Goal: Task Accomplishment & Management: Manage account settings

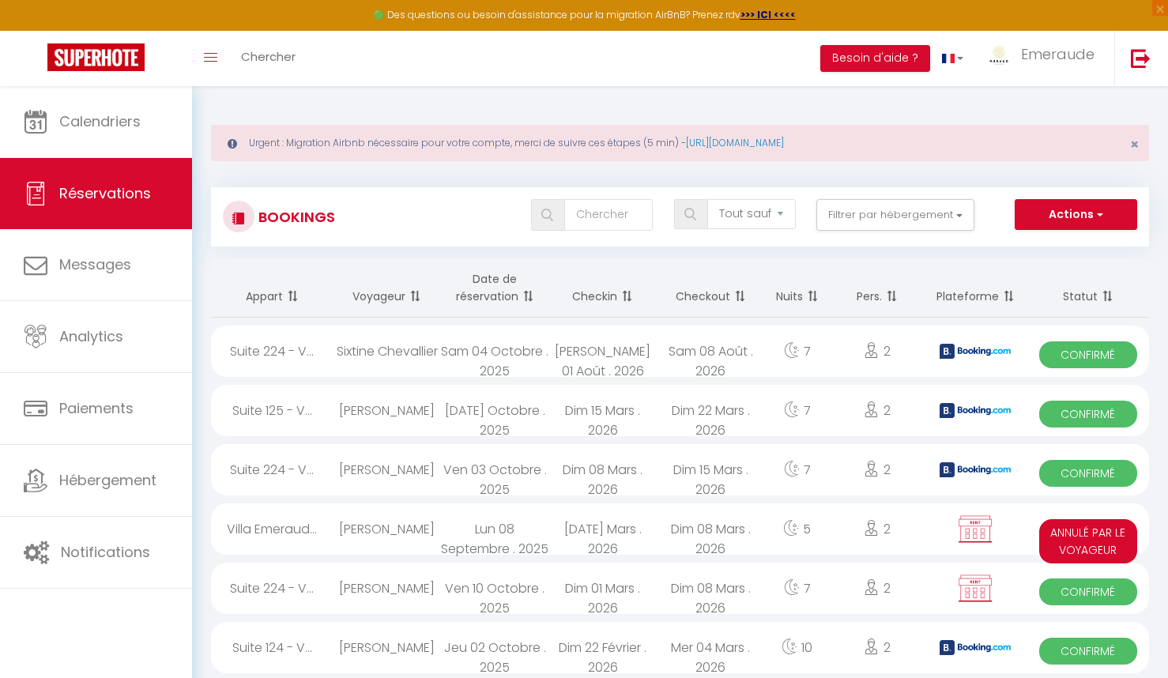
select select "not_cancelled"
click at [617, 220] on input "text" at bounding box center [608, 215] width 89 height 32
type input "delbreil"
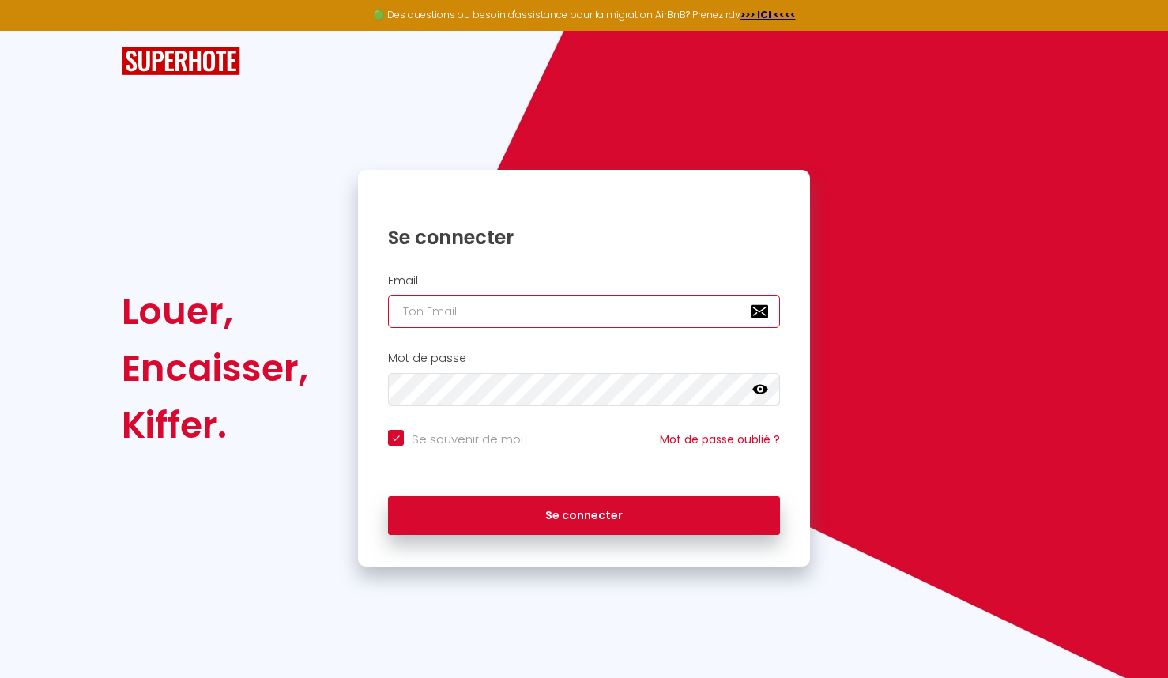
click at [542, 317] on input "email" at bounding box center [584, 311] width 392 height 33
click at [637, 308] on input "email" at bounding box center [584, 311] width 392 height 33
paste input "[EMAIL_ADDRESS][DOMAIN_NAME]"
type input "[EMAIL_ADDRESS][DOMAIN_NAME]"
checkbox input "true"
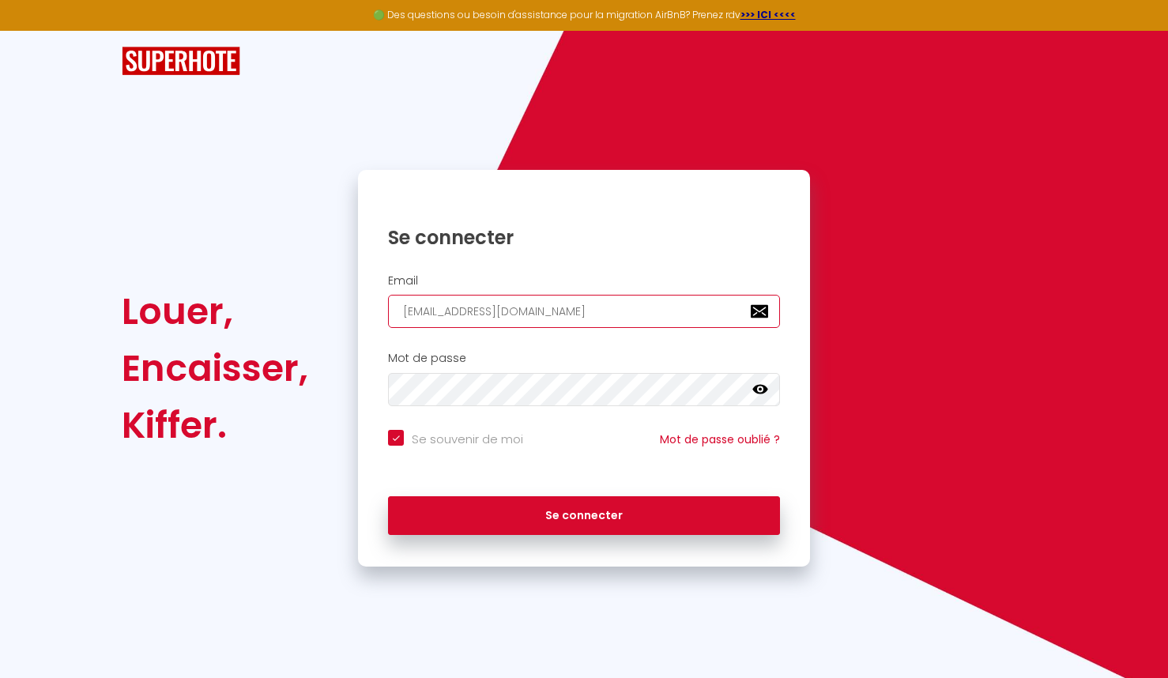
type input "[EMAIL_ADDRESS][DOMAIN_NAME]"
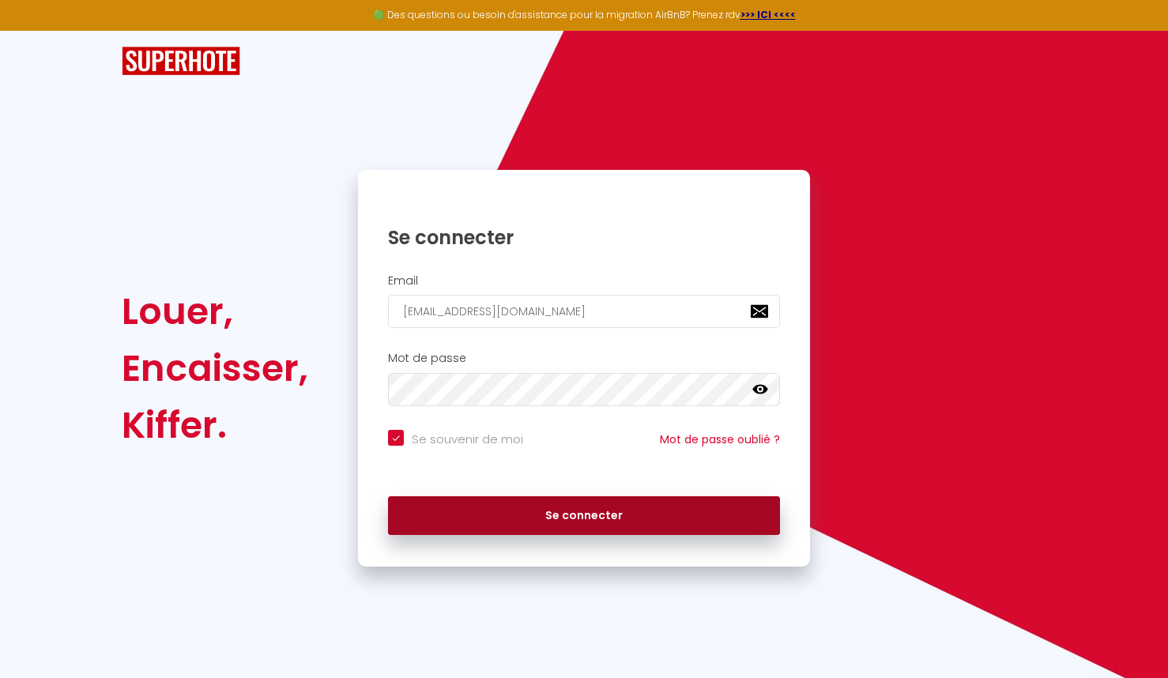
click at [596, 520] on button "Se connecter" at bounding box center [584, 516] width 392 height 40
checkbox input "true"
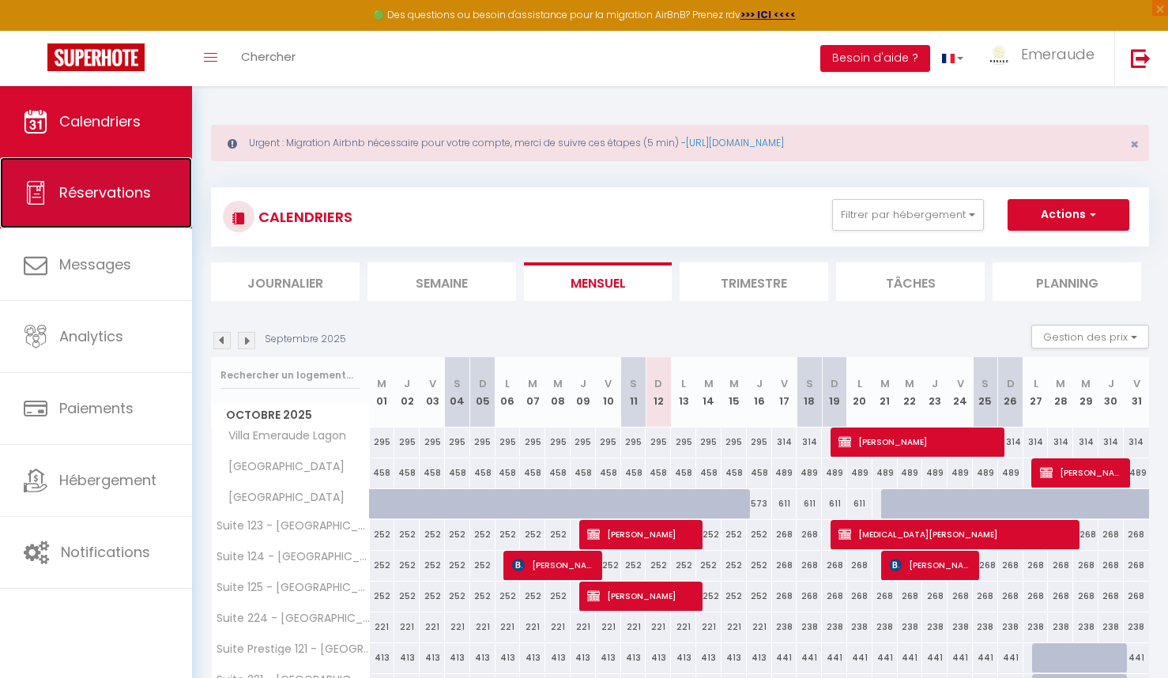
click at [133, 198] on span "Réservations" at bounding box center [105, 192] width 92 height 20
select select "not_cancelled"
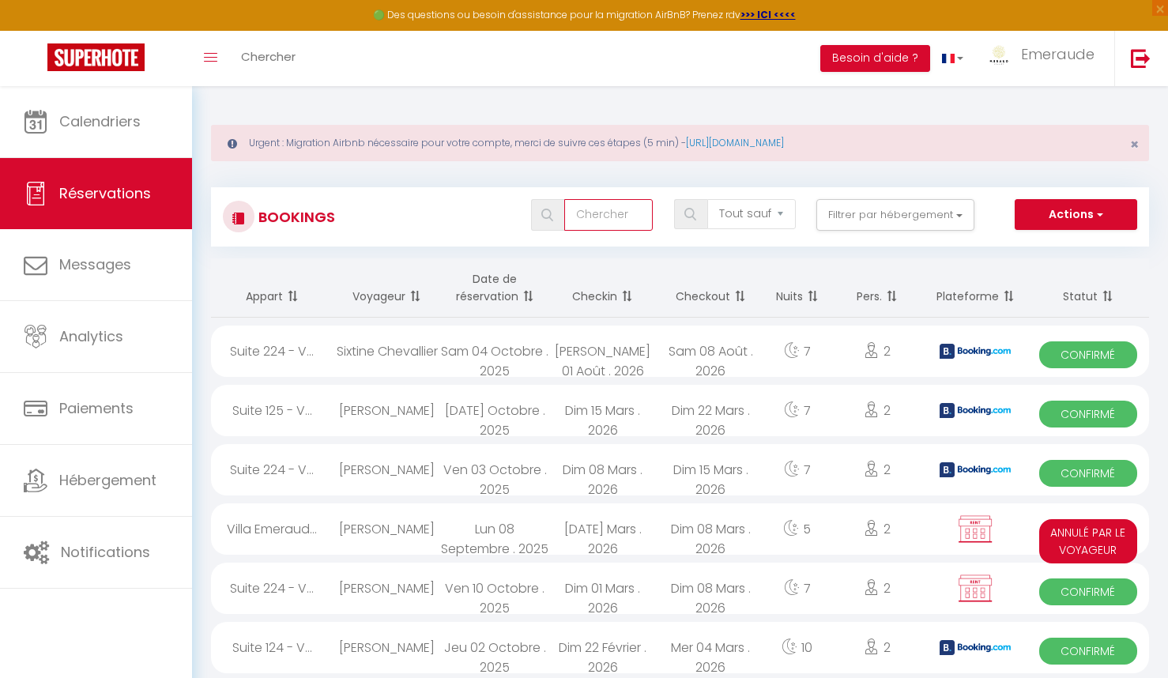
click at [608, 224] on input "text" at bounding box center [608, 215] width 89 height 32
type input "delbreil"
select select
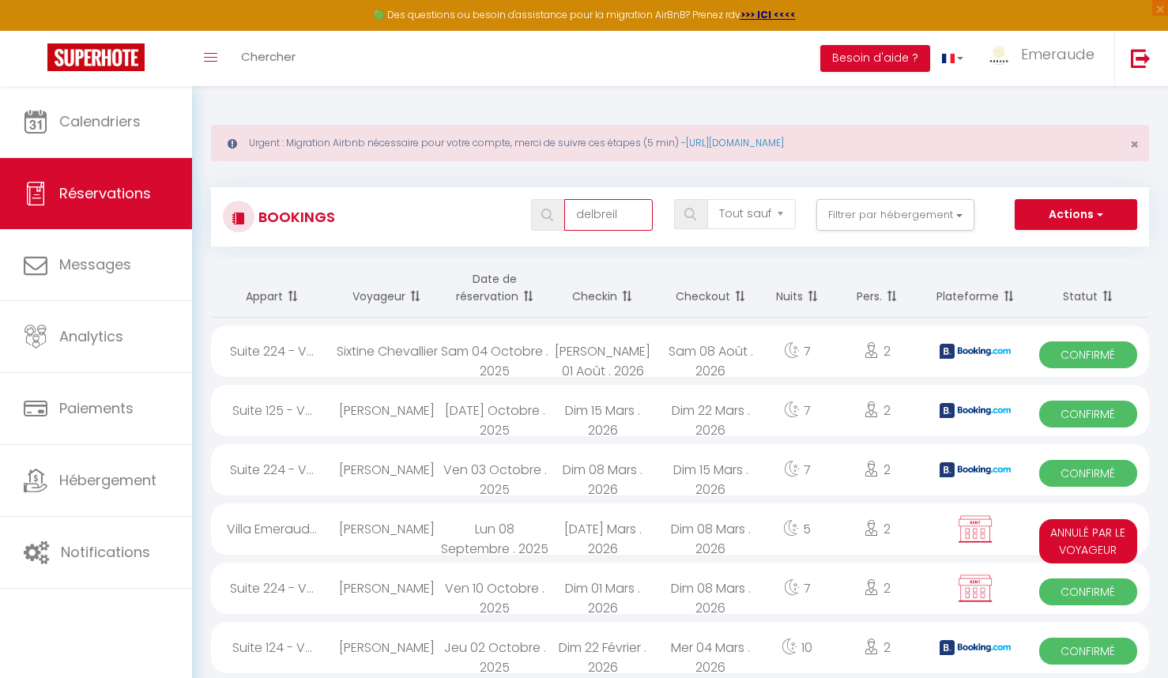
select select
type input "delbreil"
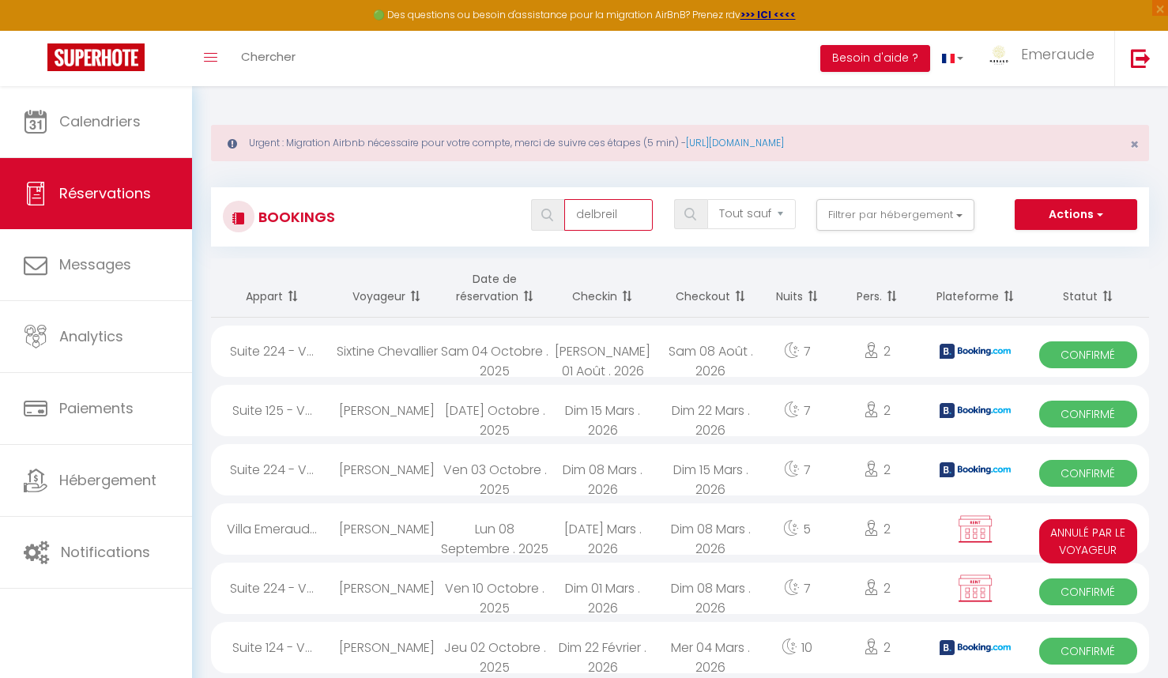
select select
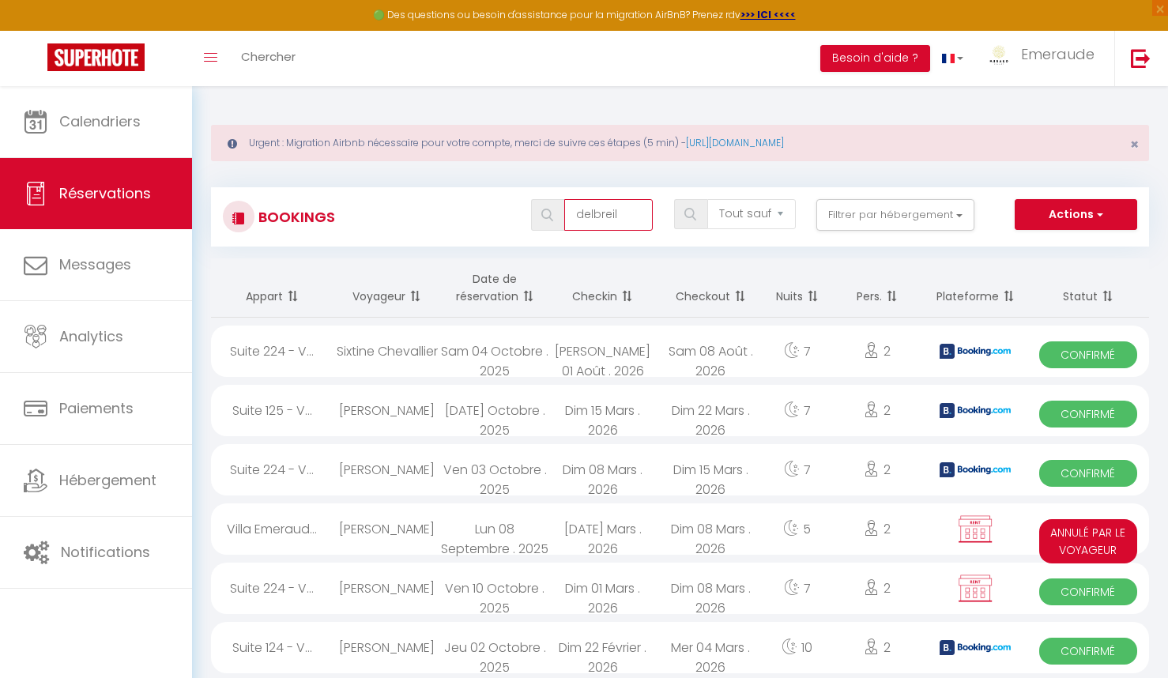
select select
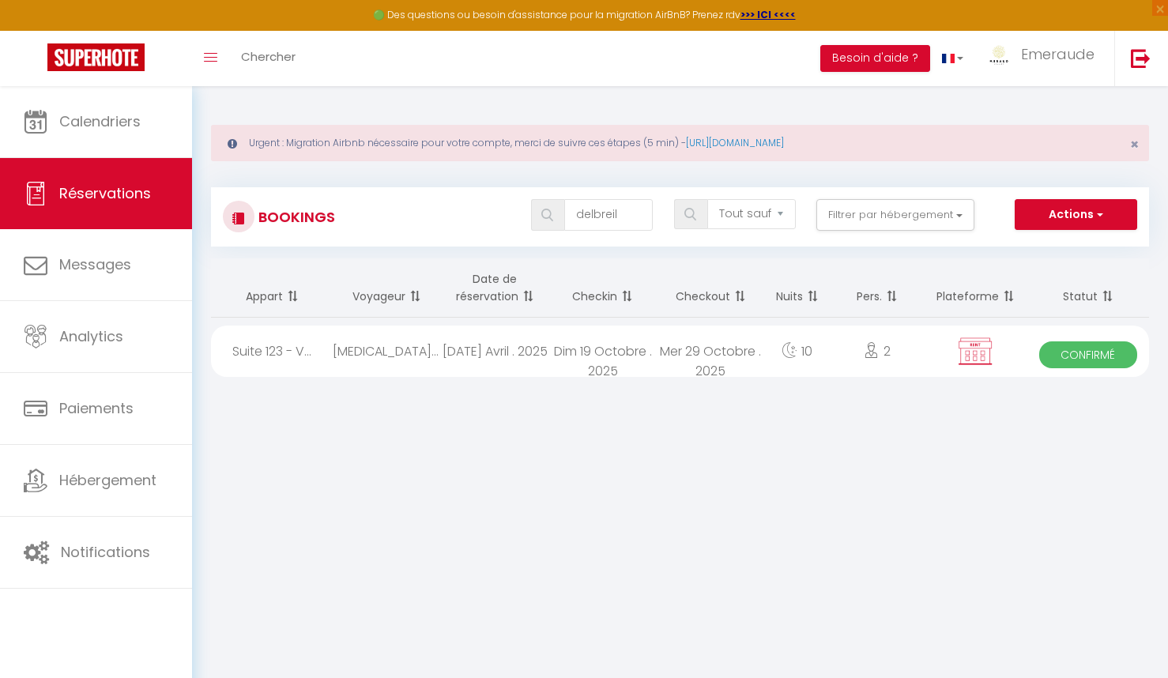
click at [598, 345] on div "Dim 19 Octobre . 2025" at bounding box center [602, 350] width 108 height 51
select select "OK"
select select "KO"
select select "0"
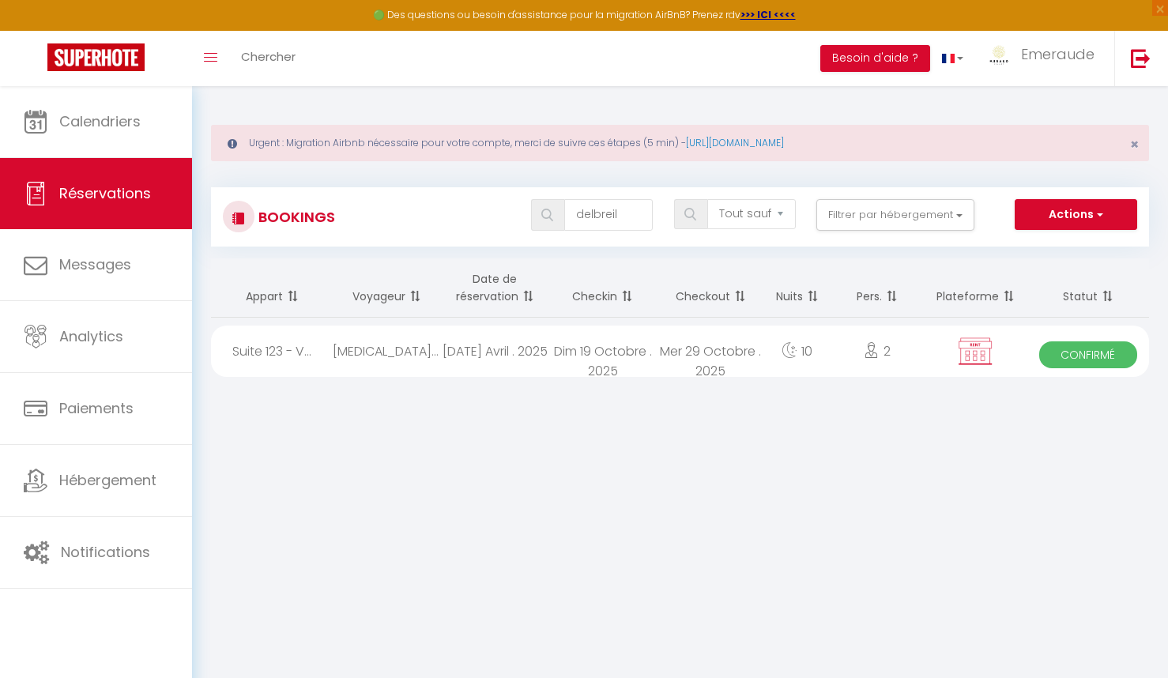
select select "1"
select select
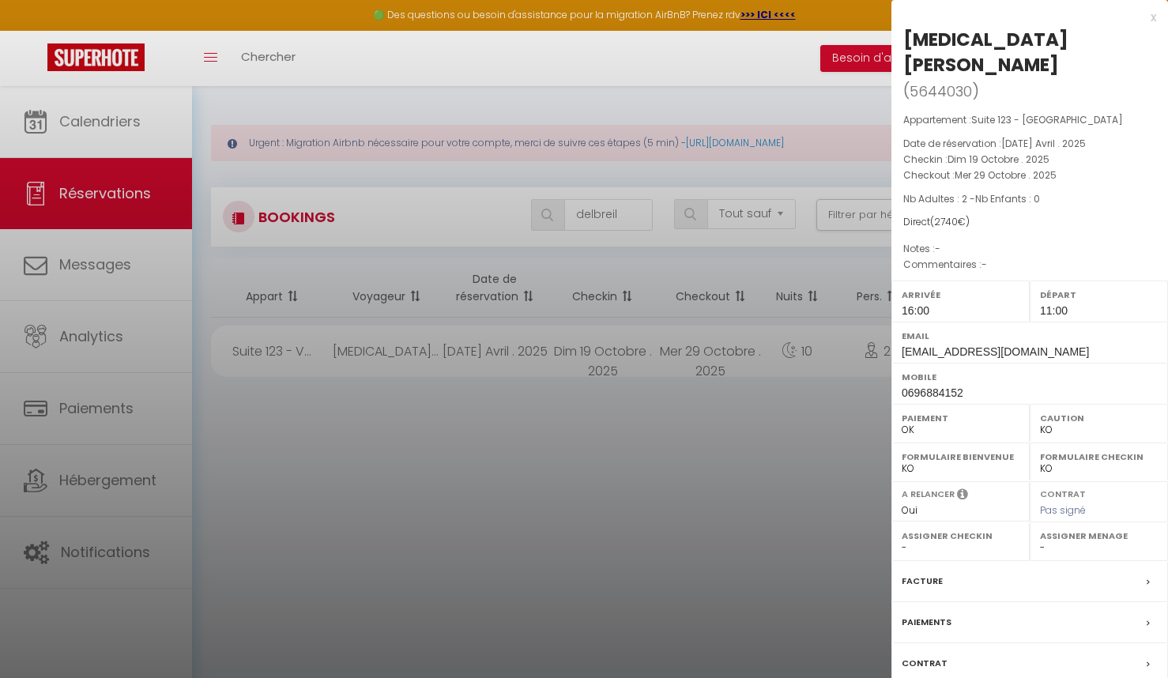
click at [927, 573] on label "Facture" at bounding box center [921, 581] width 41 height 17
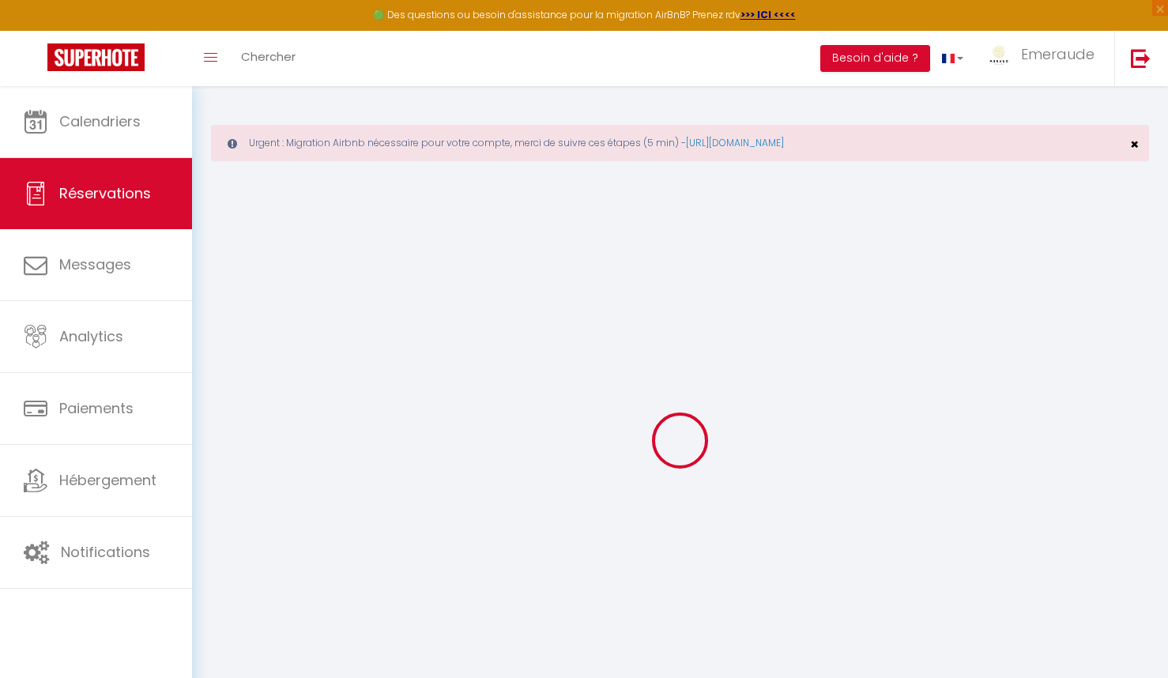
select select
checkbox input "true"
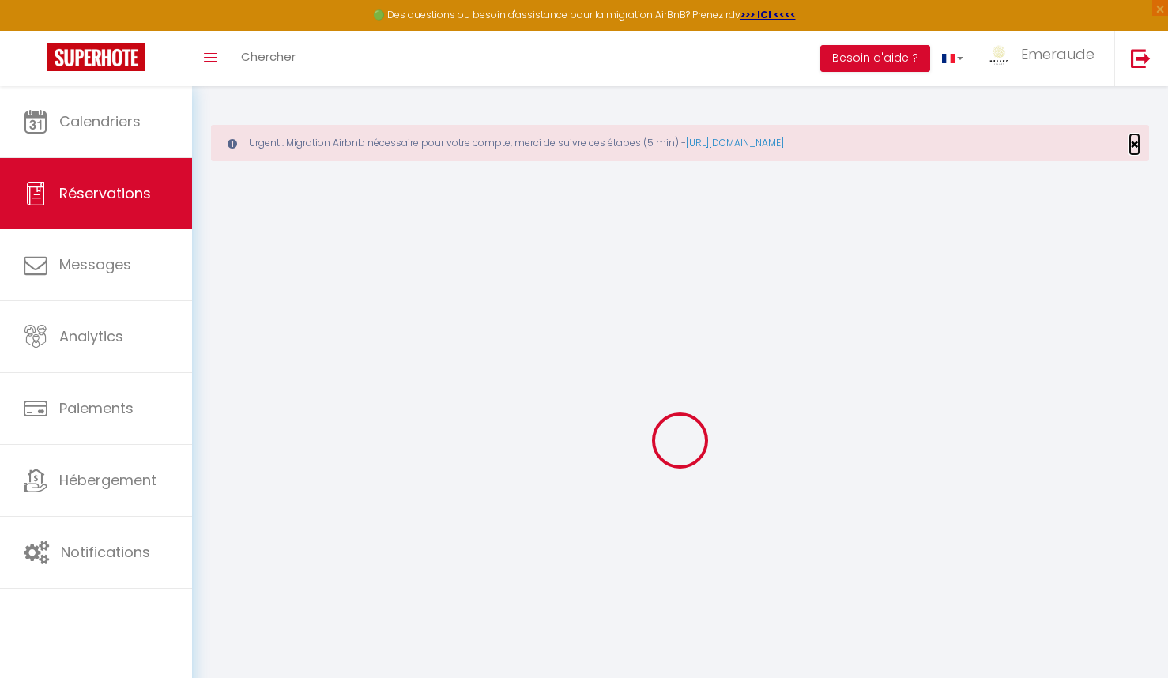
select select
checkbox input "true"
click at [1135, 141] on span "×" at bounding box center [1134, 144] width 9 height 20
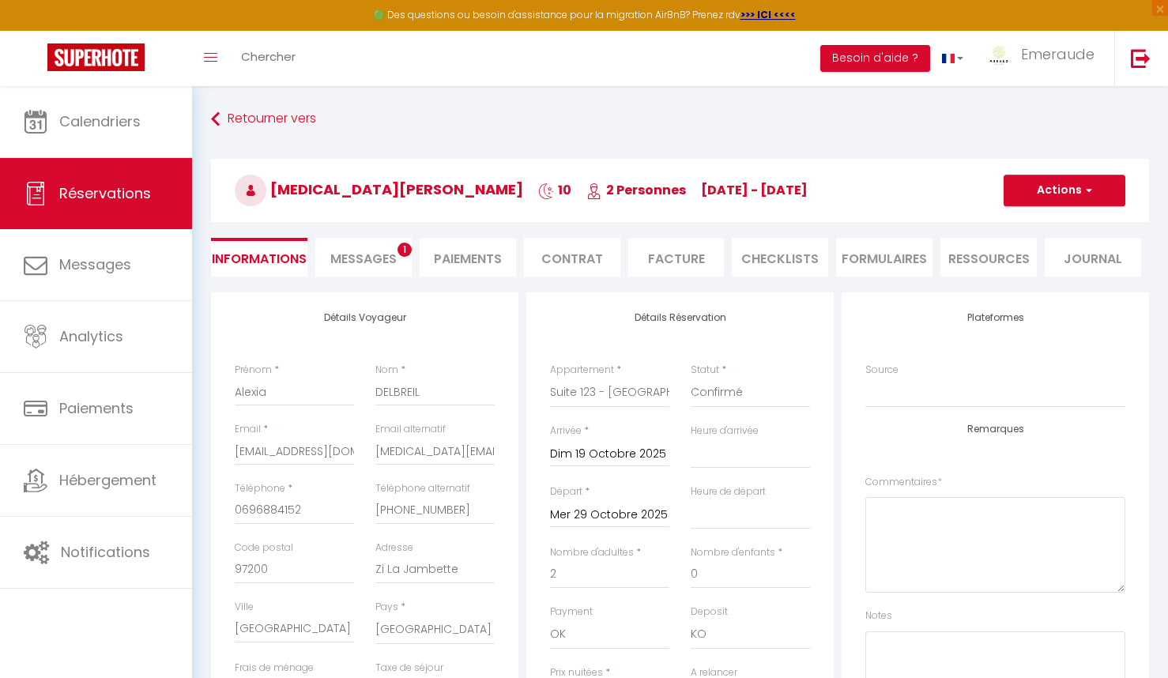
type input "60"
select select
select select "16:00"
select select "11:00"
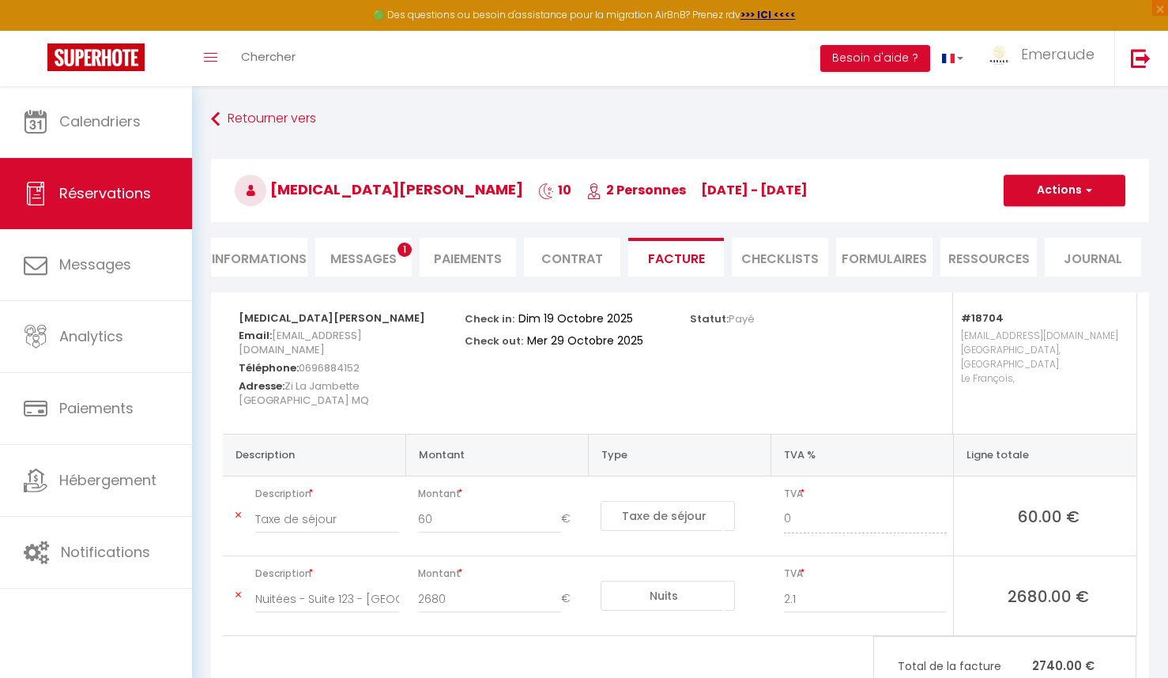
click at [282, 259] on li "Informations" at bounding box center [259, 257] width 96 height 39
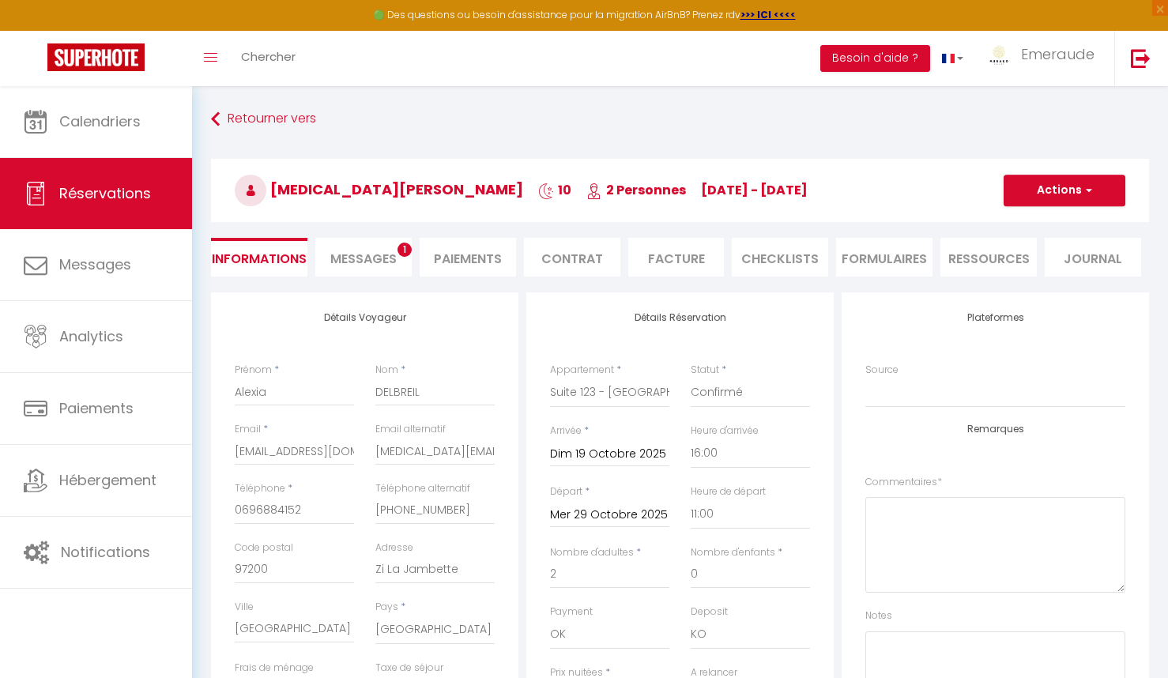
click at [381, 254] on span "Messages" at bounding box center [363, 259] width 66 height 18
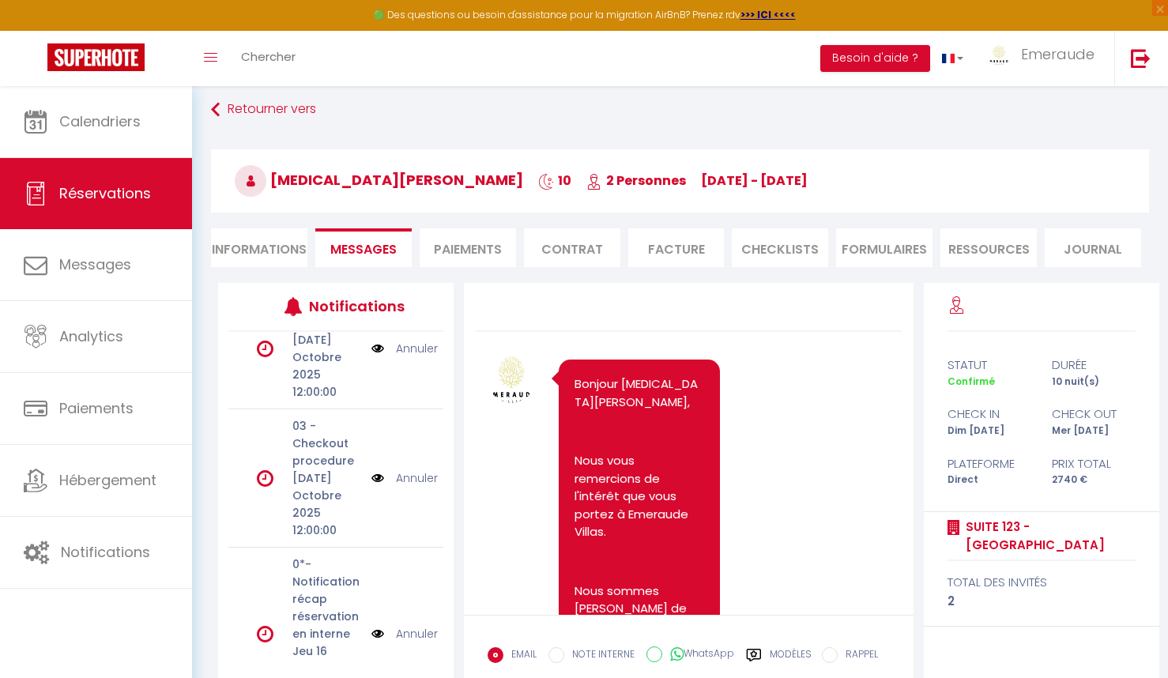
scroll to position [106, 0]
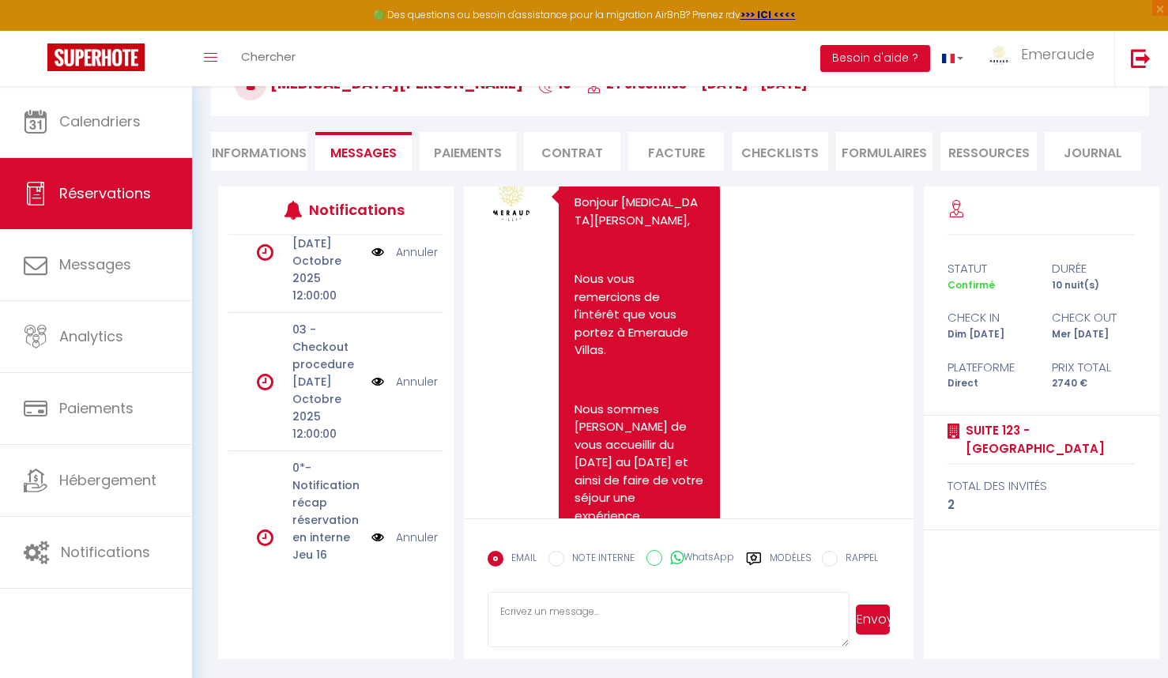
scroll to position [0, 0]
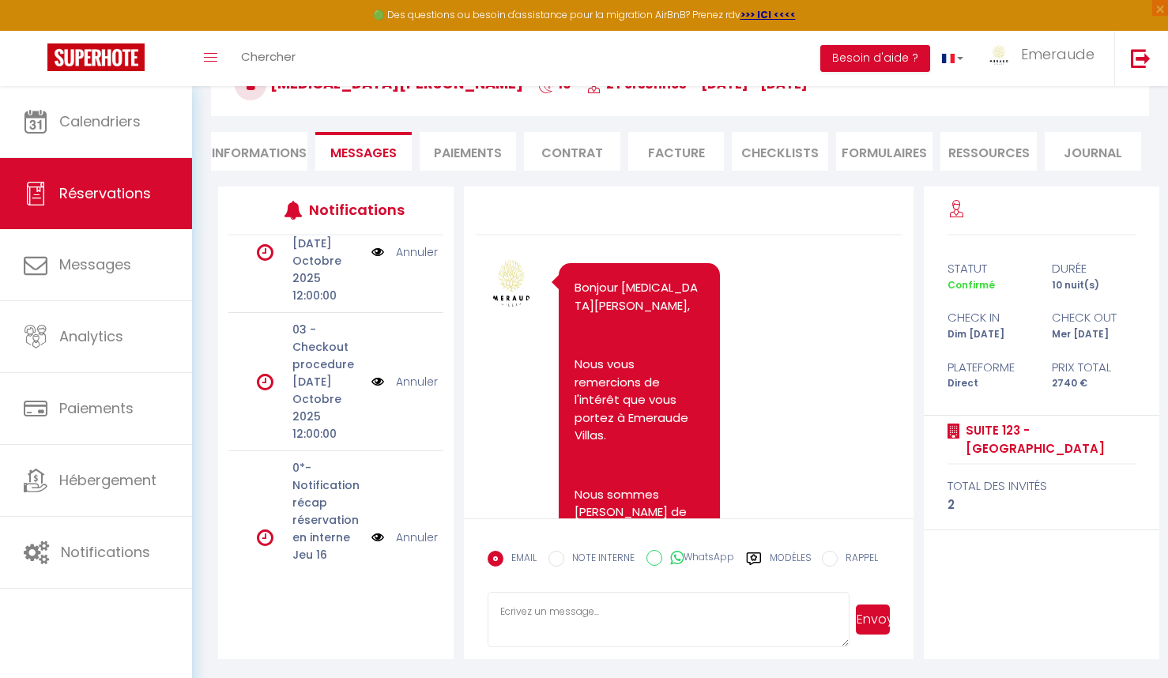
click at [288, 149] on li "Informations" at bounding box center [259, 151] width 96 height 39
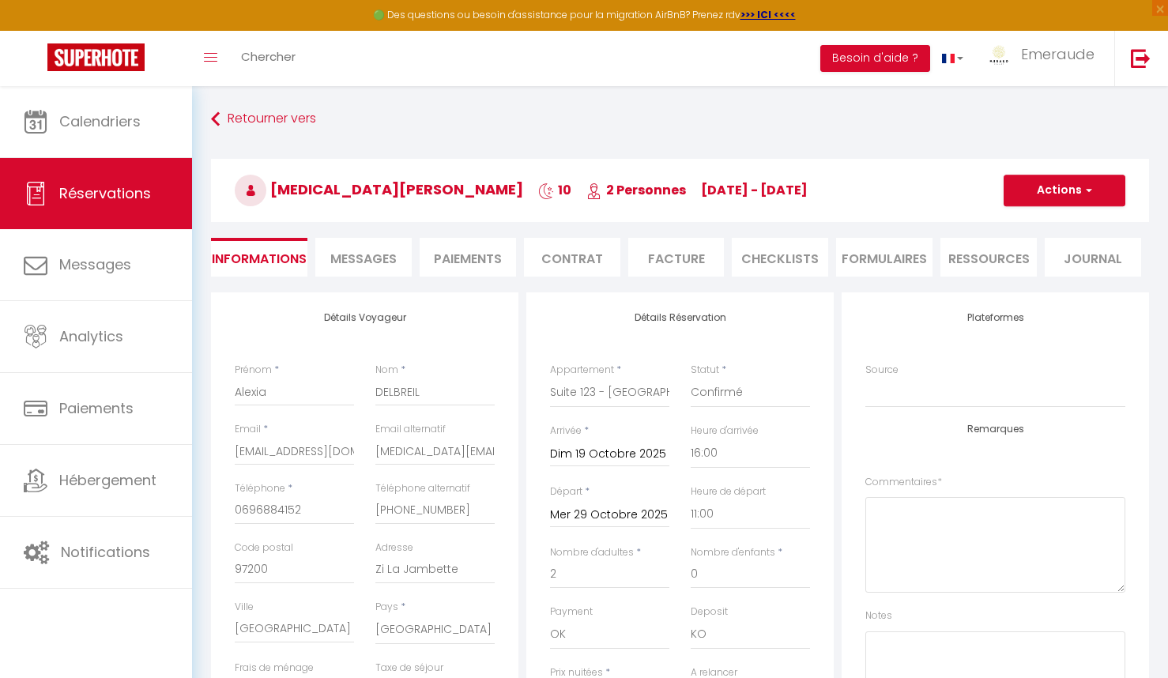
checkbox input "true"
click at [543, 396] on div "Appartement * [GEOGRAPHIC_DATA] [GEOGRAPHIC_DATA] 123 - [GEOGRAPHIC_DATA] 124 -…" at bounding box center [610, 393] width 141 height 61
click at [119, 189] on span "Réservations" at bounding box center [105, 193] width 92 height 20
select select "not_cancelled"
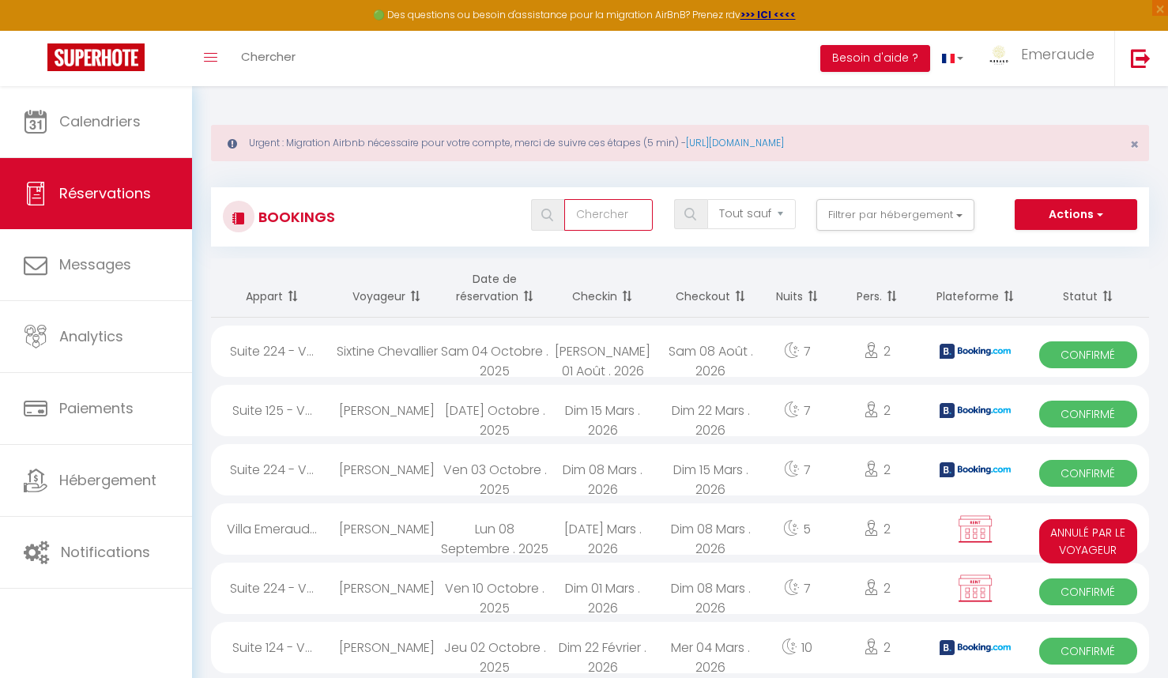
click at [611, 217] on input "text" at bounding box center [608, 215] width 89 height 32
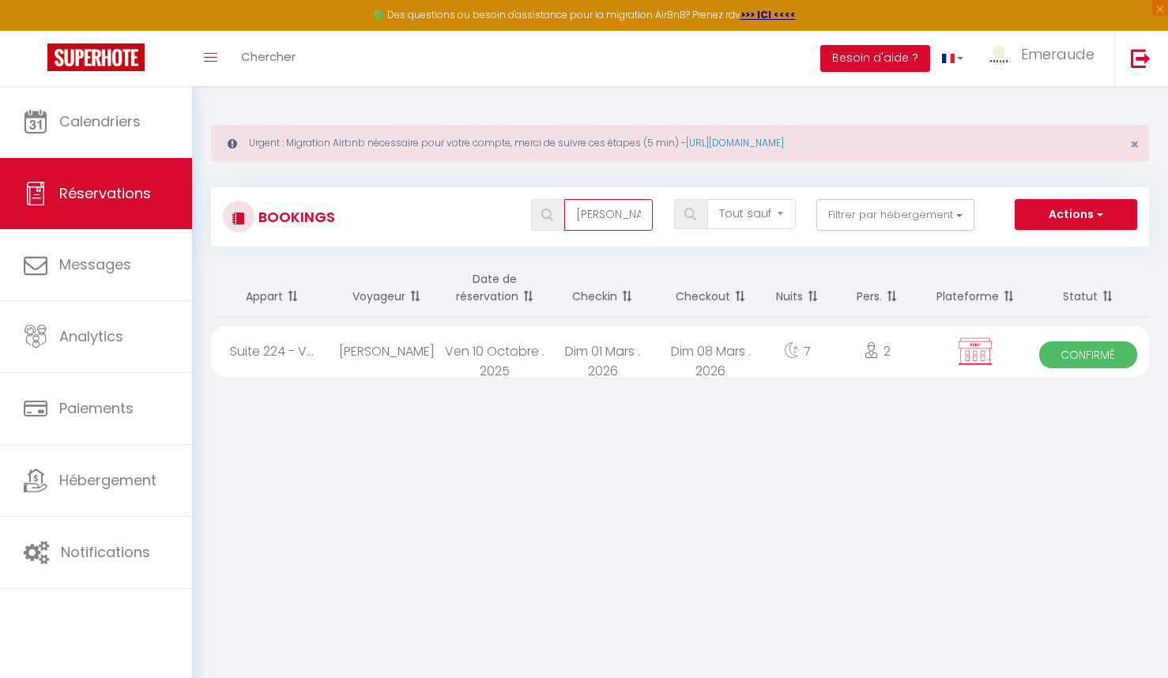
type input "[PERSON_NAME]"
click at [604, 342] on div "Dim 01 Mars . 2026" at bounding box center [602, 350] width 108 height 51
select select "OK"
select select "KO"
select select "0"
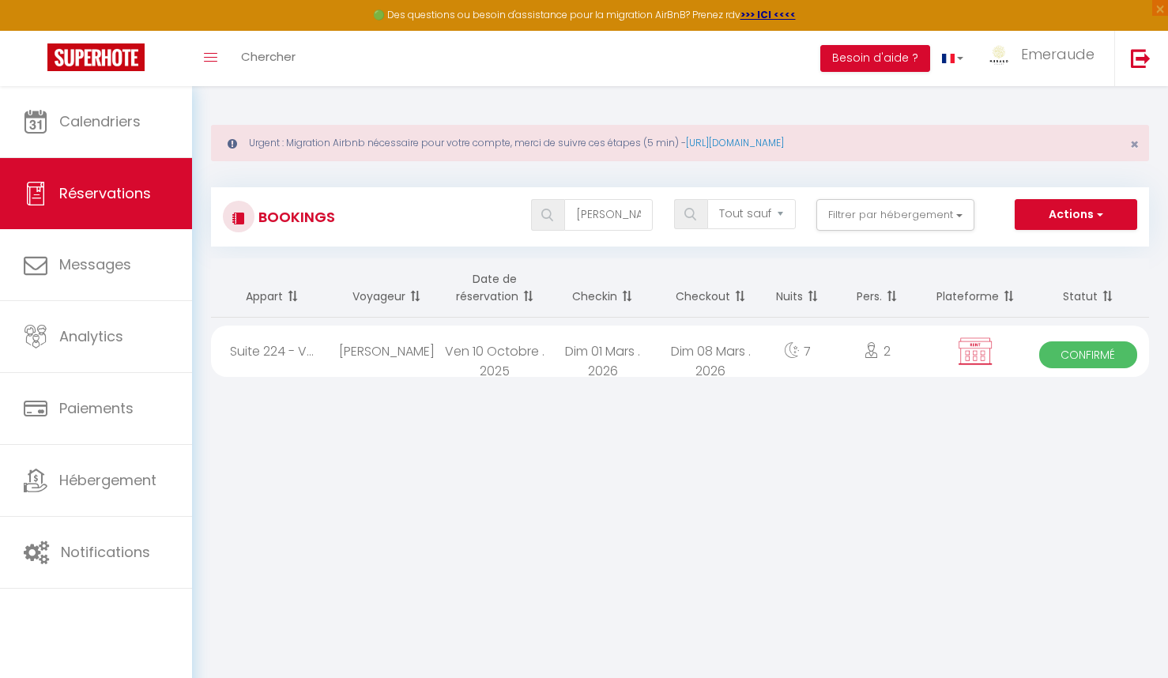
select select "0"
select select "1"
select select
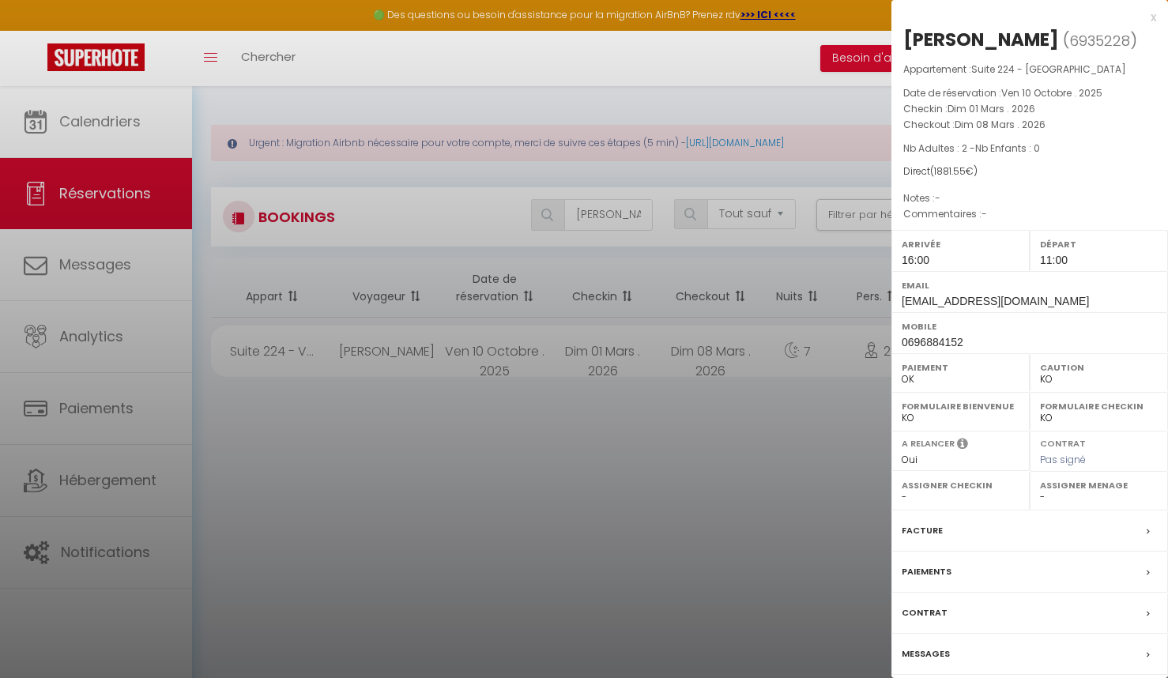
click at [97, 261] on div at bounding box center [584, 339] width 1168 height 678
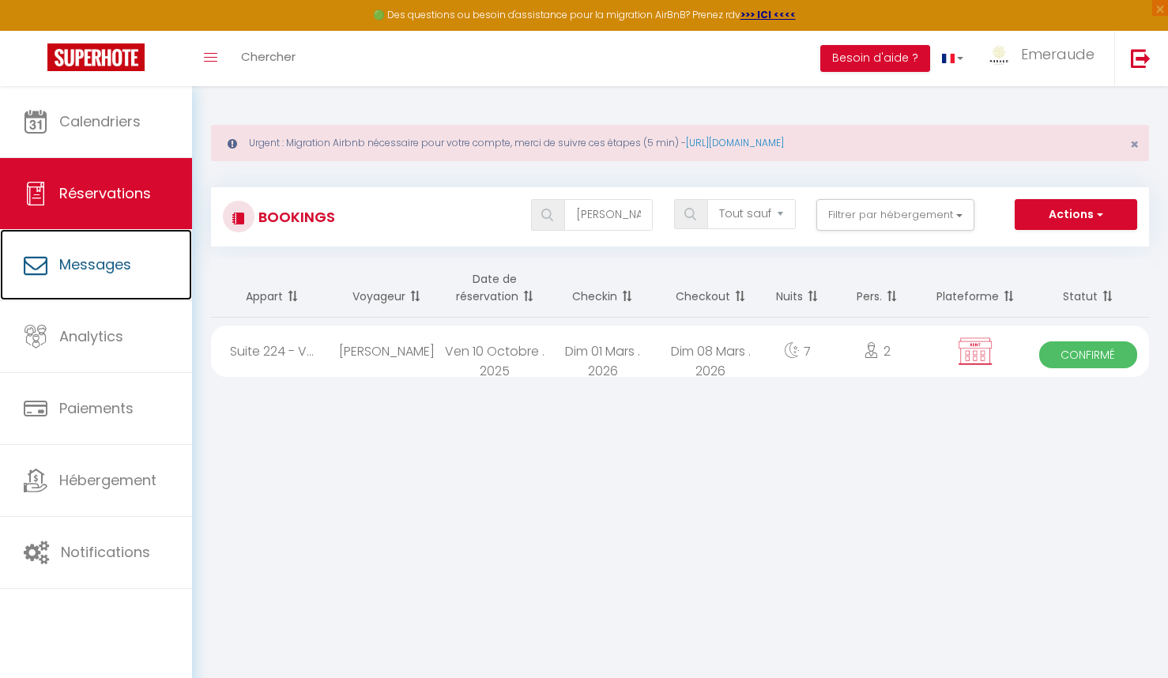
click at [97, 261] on span "Messages" at bounding box center [95, 264] width 72 height 20
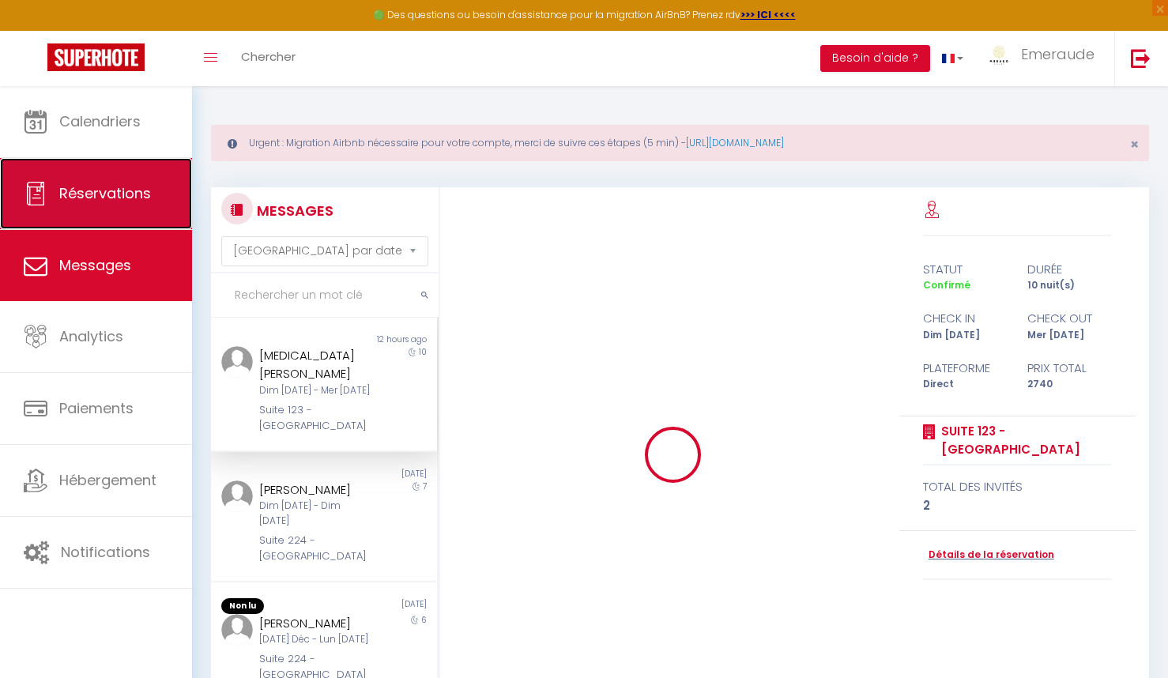
click at [115, 205] on link "Réservations" at bounding box center [96, 193] width 192 height 71
select select "not_cancelled"
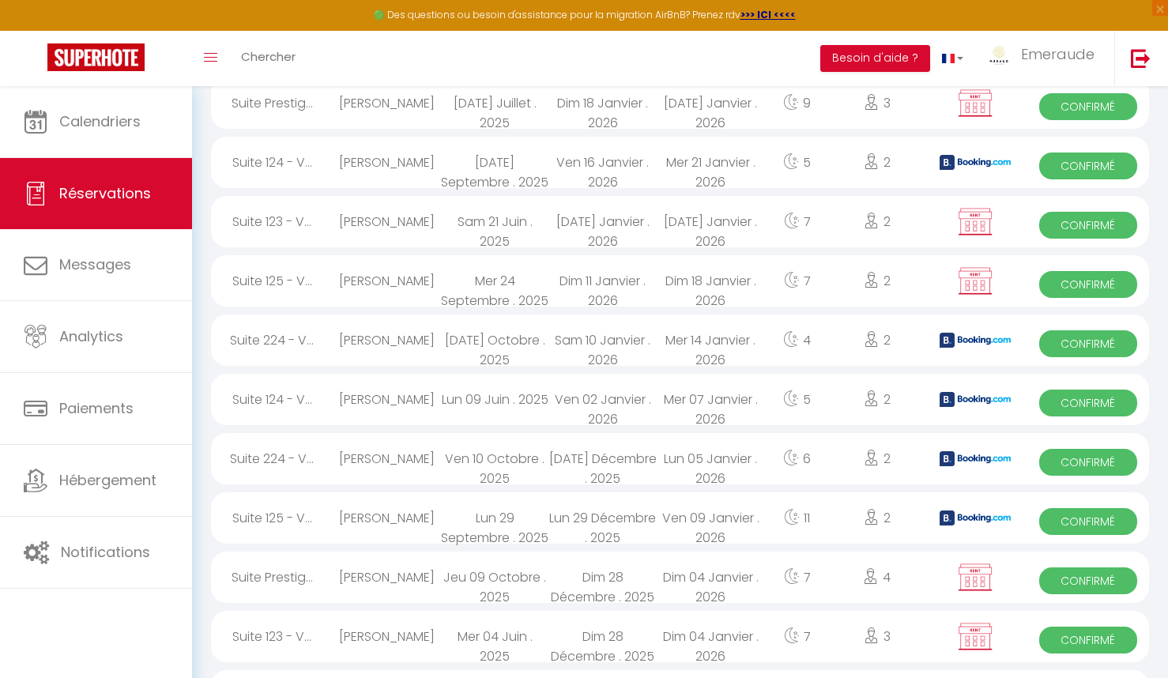
scroll to position [901, 0]
